Goal: Transaction & Acquisition: Purchase product/service

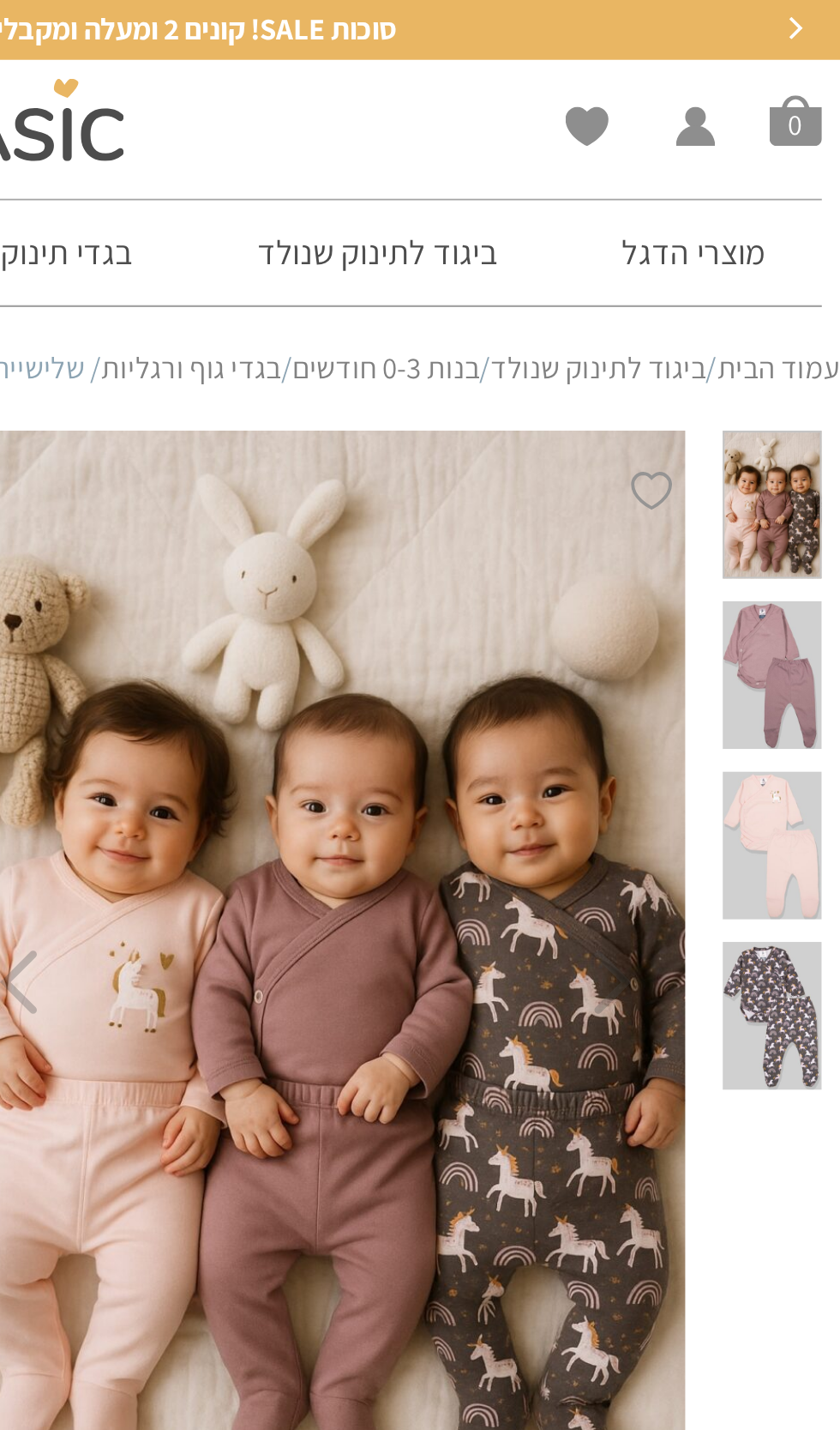
click at [746, 175] on link "ביגוד לתינוק שנולד" at bounding box center [729, 169] width 98 height 18
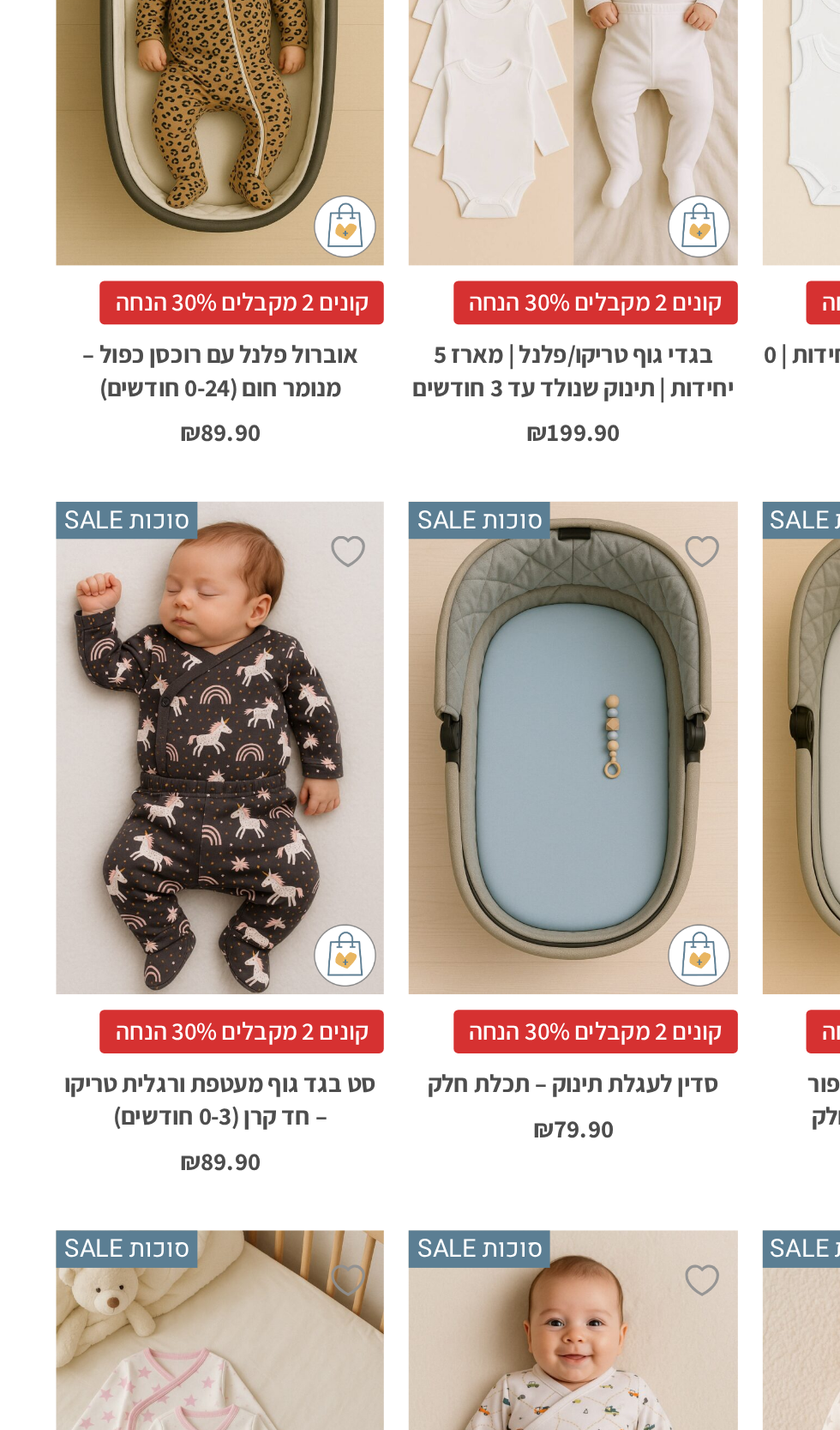
click at [382, 1075] on div "x הוספה לסל" at bounding box center [351, 986] width 181 height 272
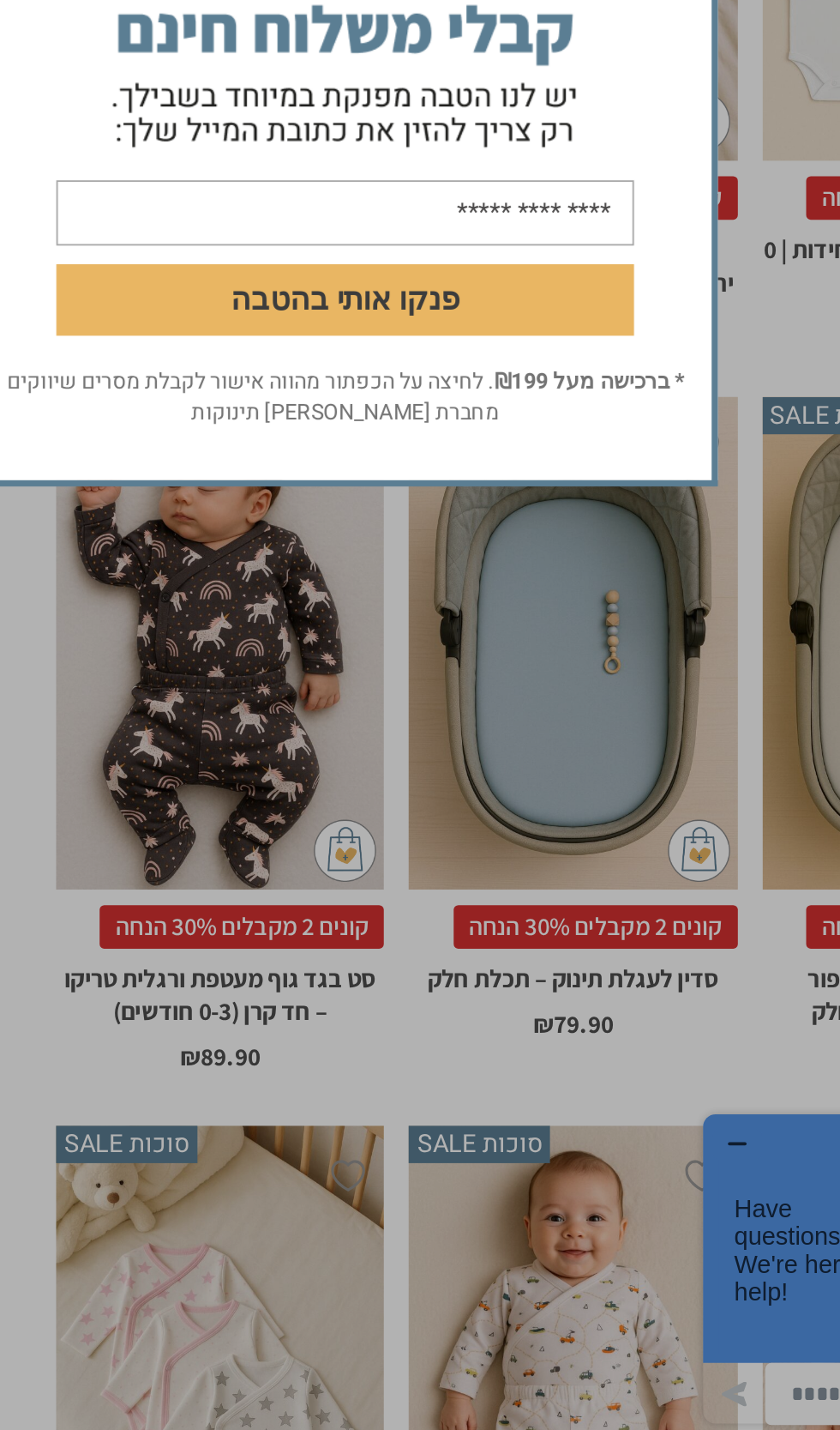
scroll to position [911, 0]
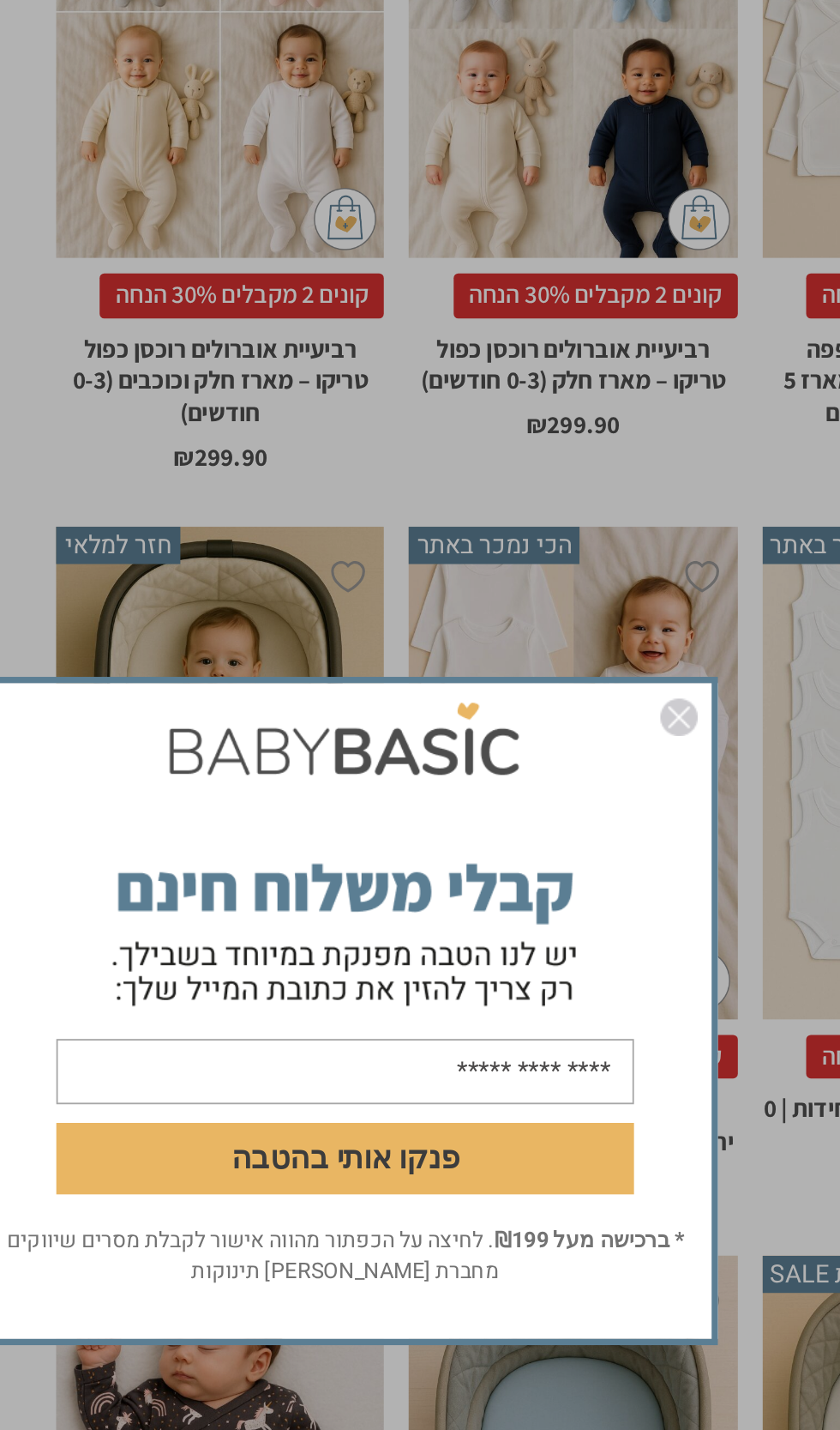
click at [606, 545] on img "סגור" at bounding box center [604, 552] width 21 height 21
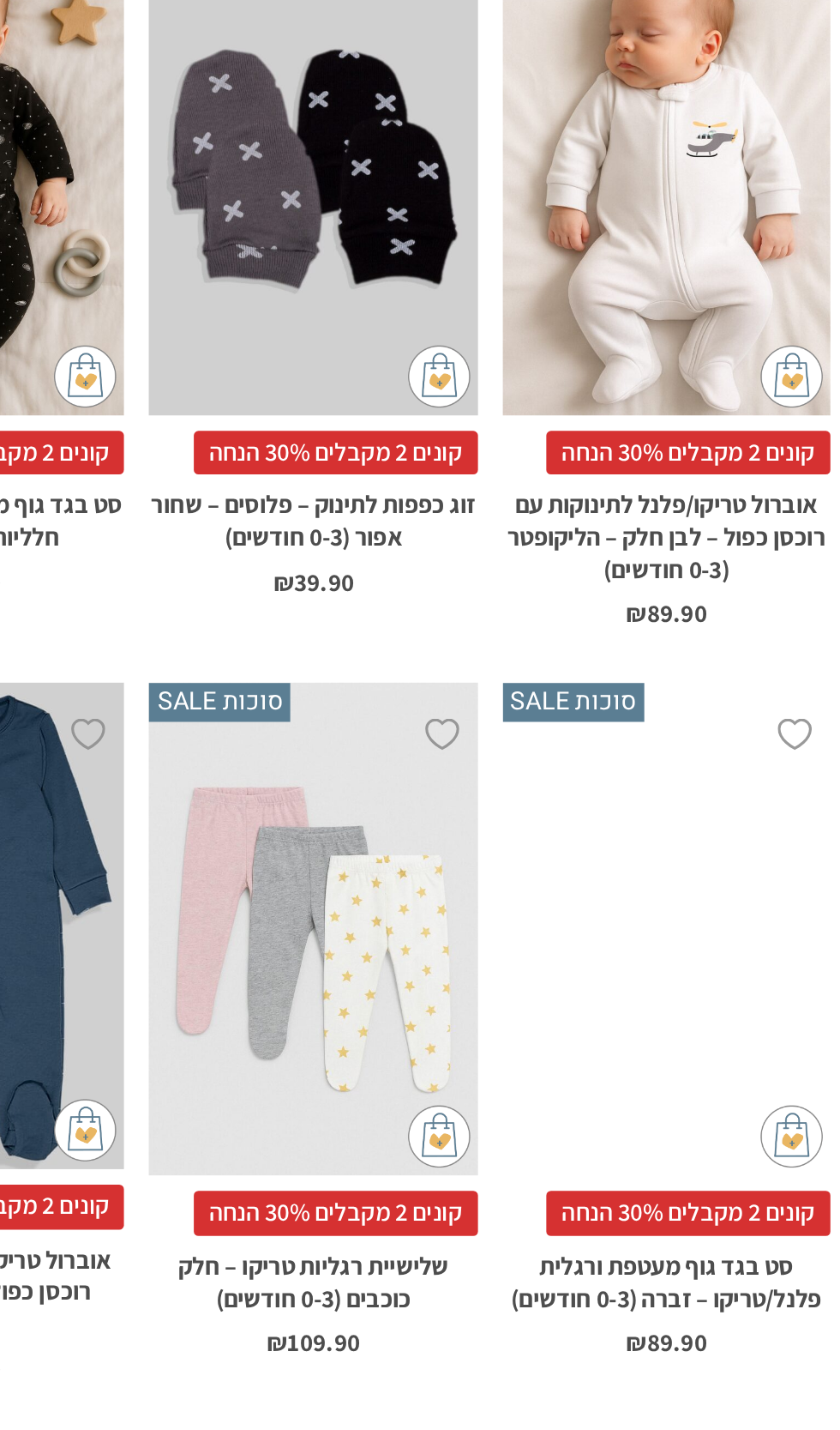
scroll to position [6094, 0]
